Goal: Check status: Check status

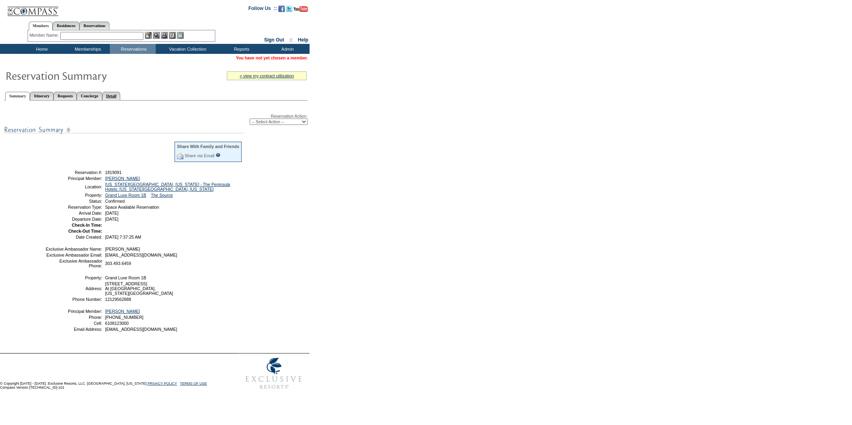
click at [121, 93] on link "Detail" at bounding box center [111, 96] width 18 height 8
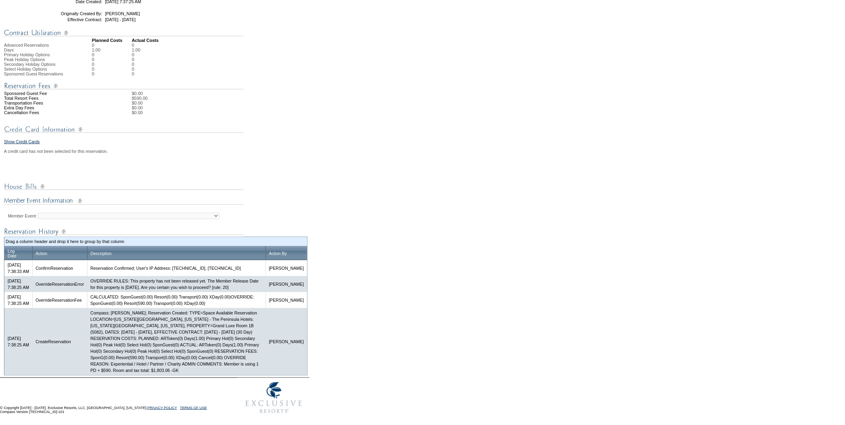
scroll to position [234, 0]
drag, startPoint x: 187, startPoint y: 372, endPoint x: 209, endPoint y: 370, distance: 22.5
click at [209, 370] on td "Compass; Galen Kelly; Reservation Created: TYPE=Space Available Reservation LOC…" at bounding box center [176, 341] width 179 height 67
copy td "$1,803.06"
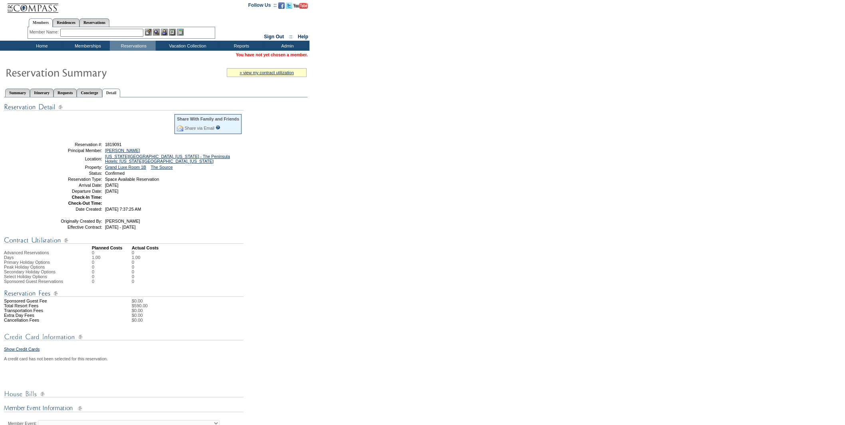
scroll to position [0, 0]
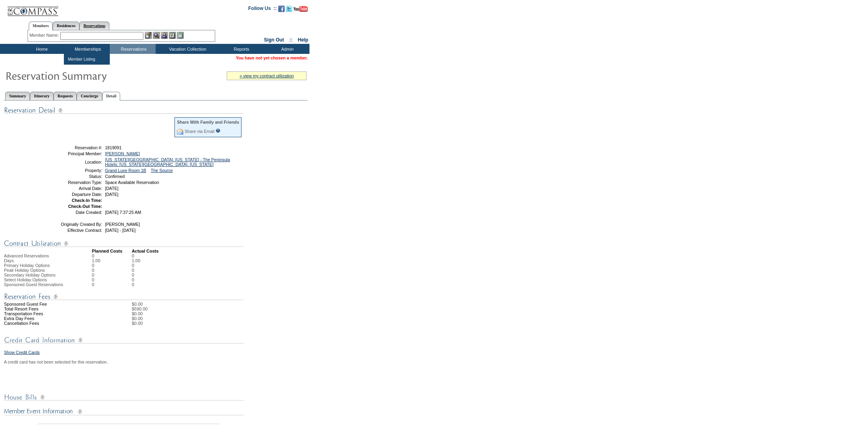
click at [107, 28] on link "Reservations" at bounding box center [94, 26] width 30 height 8
click at [80, 33] on input "text" at bounding box center [75, 36] width 35 height 8
paste input "1819043"
type input "1819043"
click at [100, 34] on img at bounding box center [98, 35] width 7 height 7
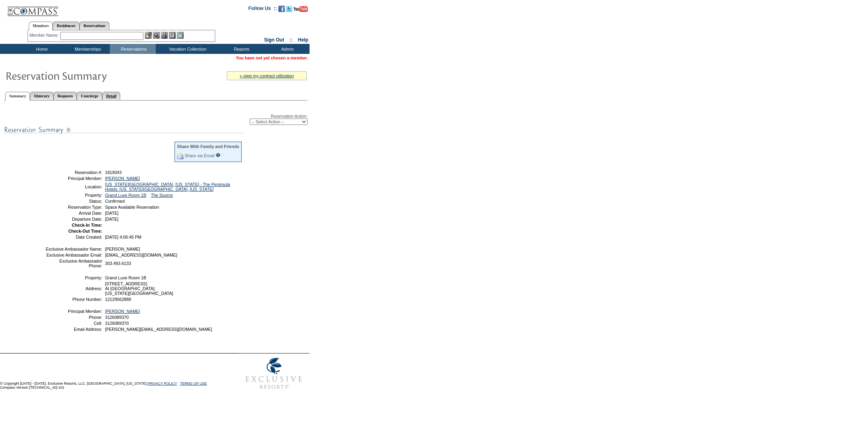
click at [121, 95] on link "Detail" at bounding box center [111, 96] width 18 height 8
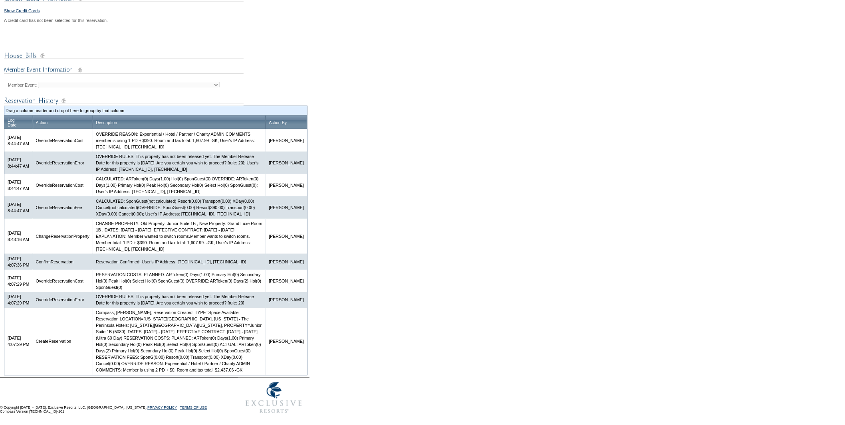
scroll to position [372, 0]
drag, startPoint x: 189, startPoint y: 370, endPoint x: 210, endPoint y: 369, distance: 21.2
click at [210, 369] on td "Compass; Galen Kelly; Reservation Created: TYPE=Space Available Reservation LOC…" at bounding box center [179, 341] width 173 height 67
copy td "$2,437.06"
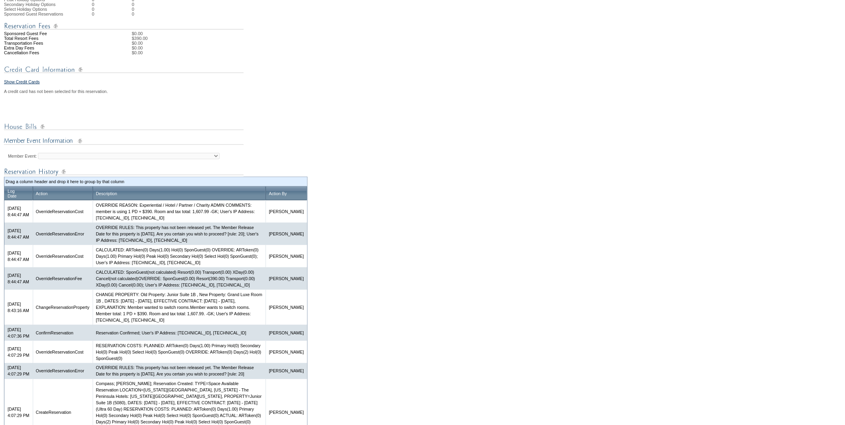
scroll to position [328, 0]
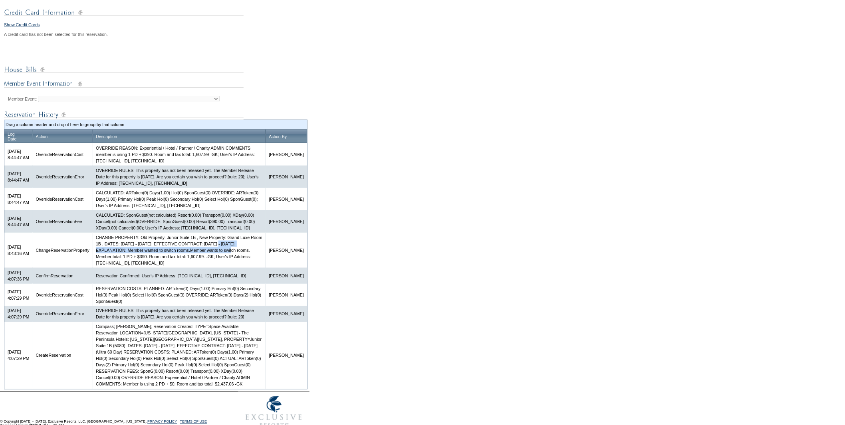
click at [254, 268] on td "CHANGE PROPERTY: Old Property: Junior Suite 1B , New Property: Grand Luxe Room …" at bounding box center [179, 250] width 173 height 35
click at [248, 268] on td "CHANGE PROPERTY: Old Property: Junior Suite 1B , New Property: Grand Luxe Room …" at bounding box center [179, 250] width 173 height 35
click at [213, 166] on td "OVERRIDE REASON: Experiential / Hotel / Partner / Charity ADMIN COMMENTS: membe…" at bounding box center [179, 154] width 173 height 22
drag, startPoint x: 218, startPoint y: 173, endPoint x: 236, endPoint y: 171, distance: 18.4
click at [236, 166] on td "OVERRIDE REASON: Experiential / Hotel / Partner / Charity ADMIN COMMENTS: membe…" at bounding box center [179, 154] width 173 height 22
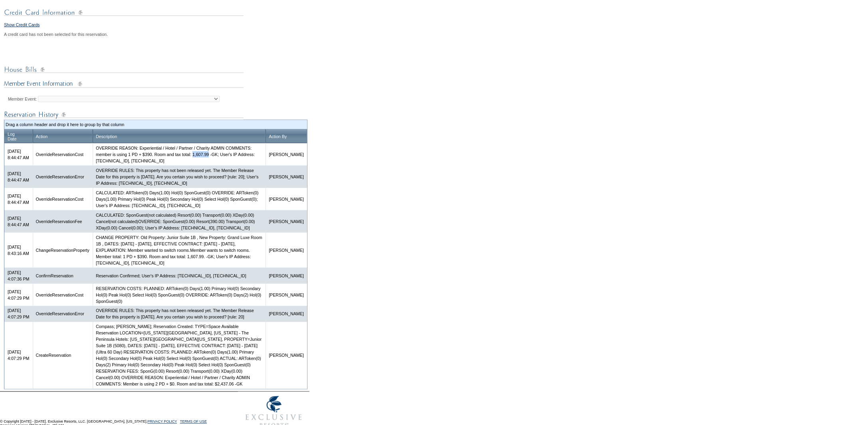
copy td "1,607.99"
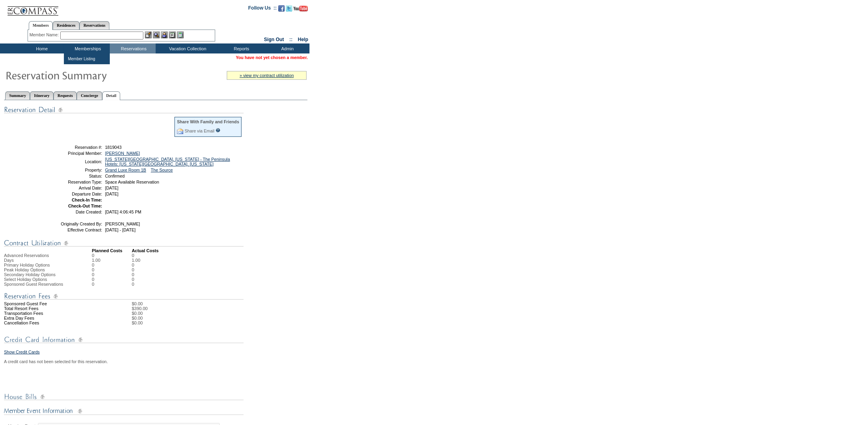
scroll to position [0, 0]
click at [100, 26] on link "Reservations" at bounding box center [94, 26] width 30 height 8
click at [78, 31] on div "Member Name: Destination or Residence: ReservationId:" at bounding box center [122, 36] width 188 height 12
click at [74, 36] on input "text" at bounding box center [75, 36] width 35 height 8
paste input "1818720"
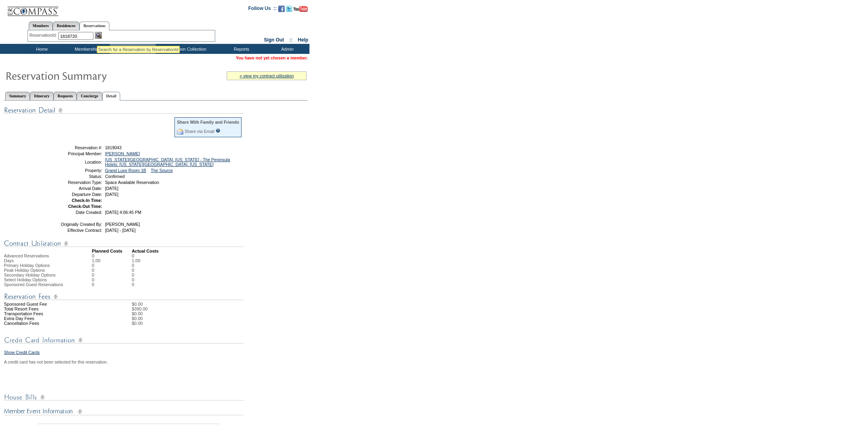
type input "1818720"
click at [97, 35] on img at bounding box center [98, 35] width 7 height 7
